Goal: Information Seeking & Learning: Learn about a topic

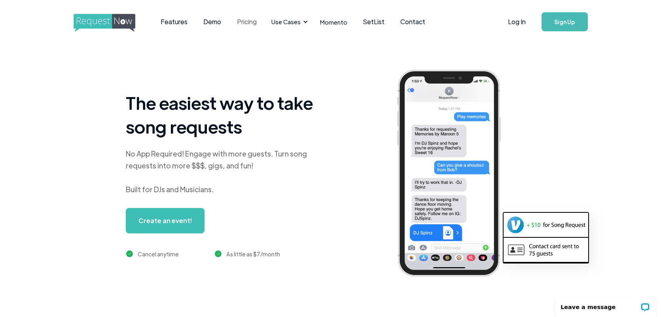
click at [242, 19] on link "Pricing" at bounding box center [247, 21] width 36 height 25
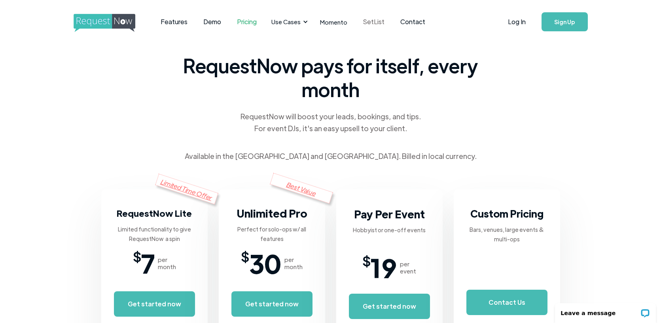
click at [370, 22] on link "SetList" at bounding box center [373, 21] width 37 height 25
